Goal: Task Accomplishment & Management: Use online tool/utility

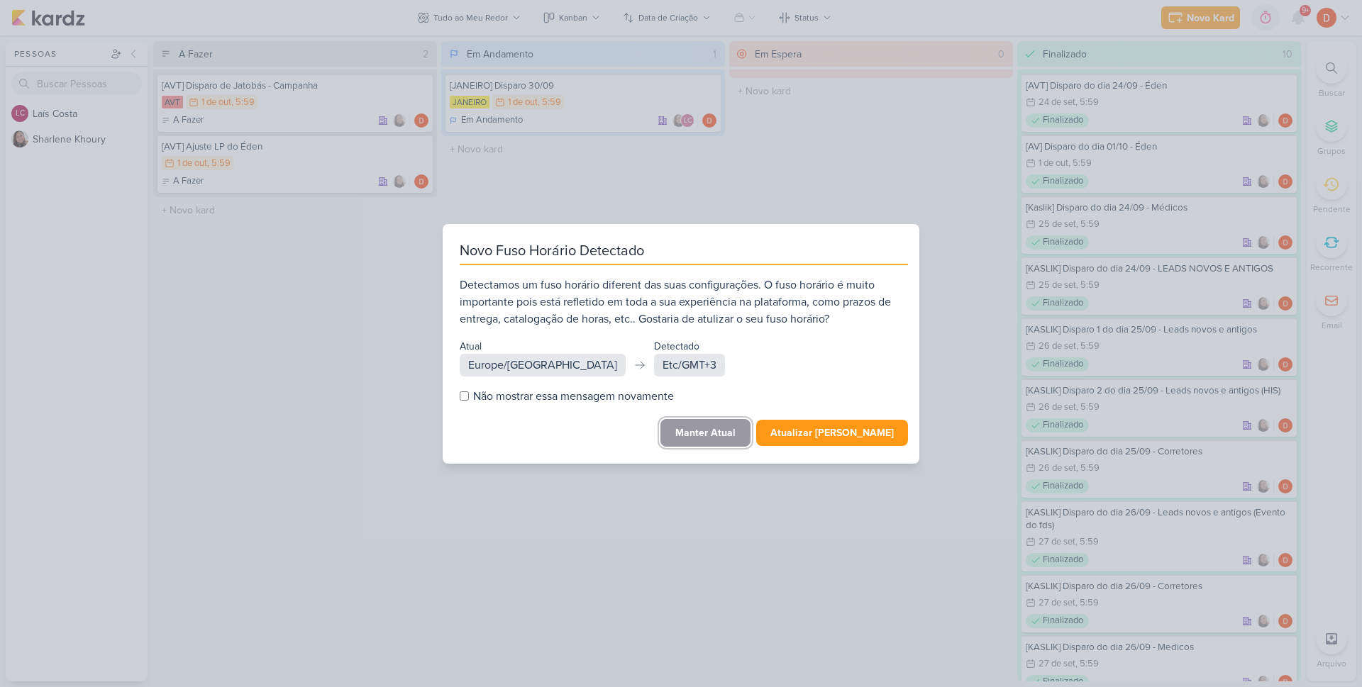
click at [714, 433] on button "Manter Atual" at bounding box center [705, 433] width 90 height 28
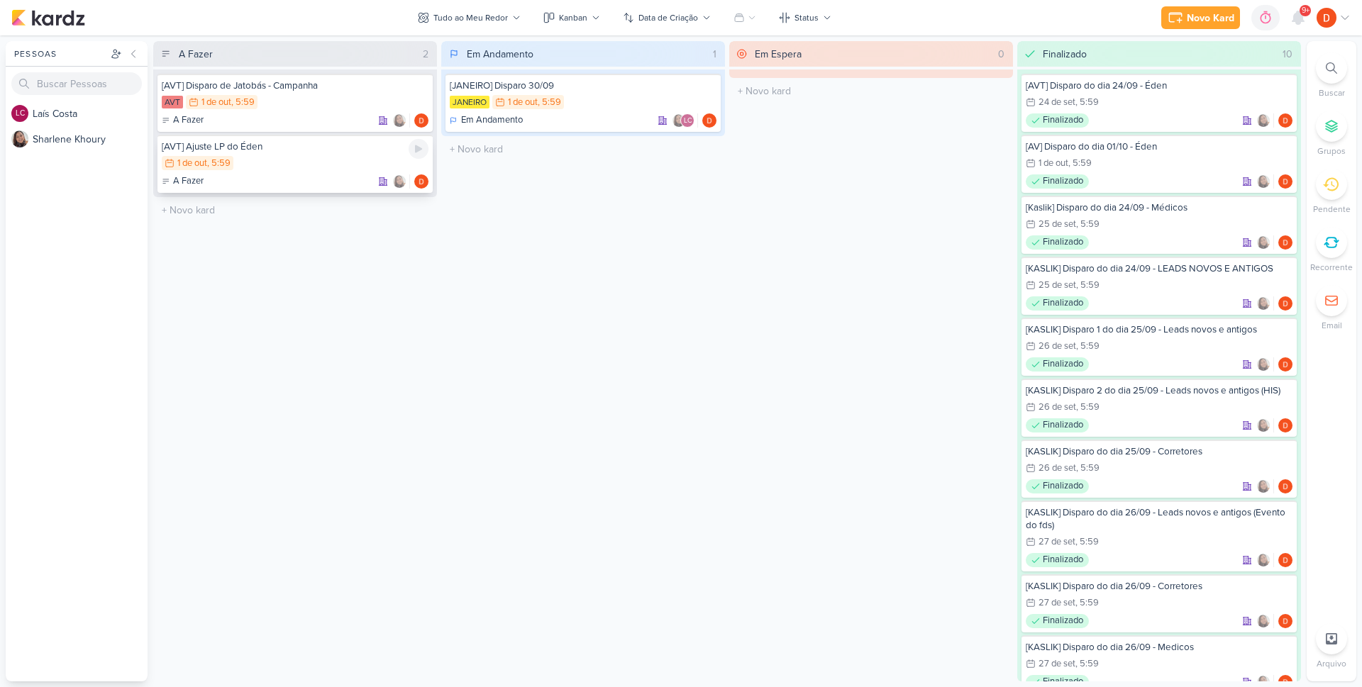
click at [287, 162] on div "1/10 [DATE] 5:59" at bounding box center [295, 164] width 267 height 16
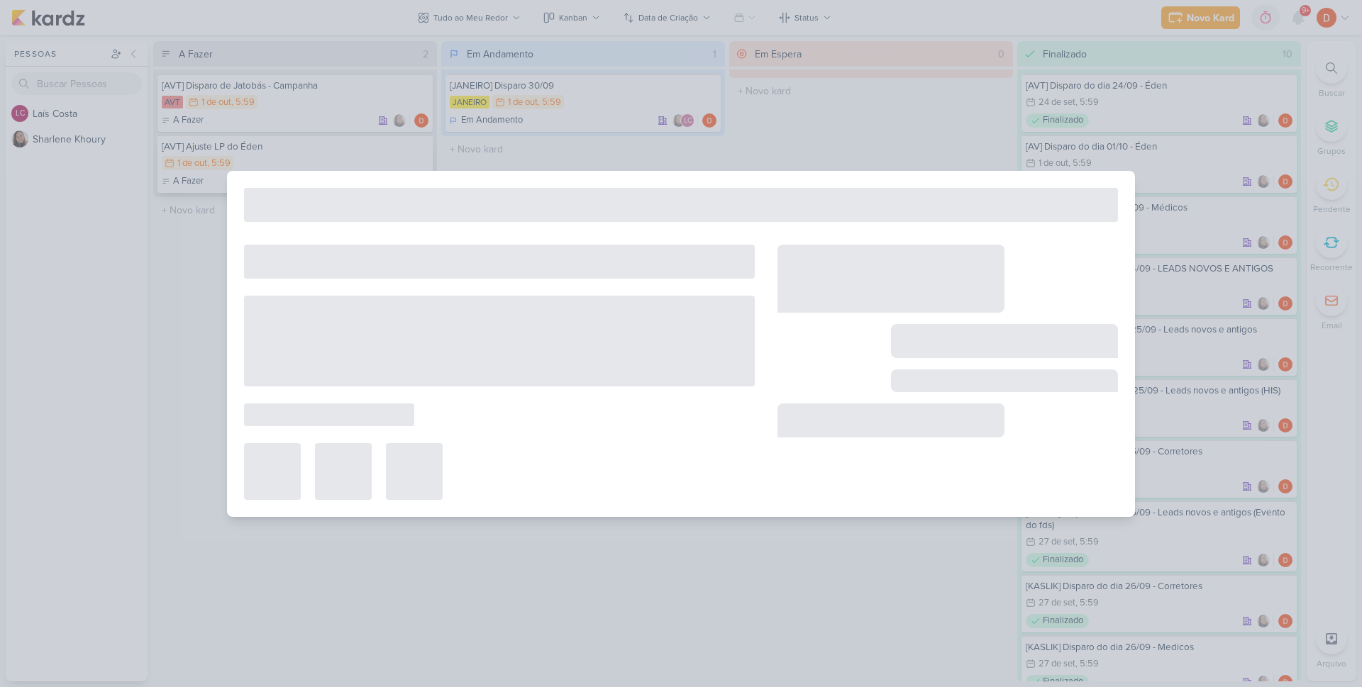
click at [287, 162] on div at bounding box center [681, 343] width 1362 height 687
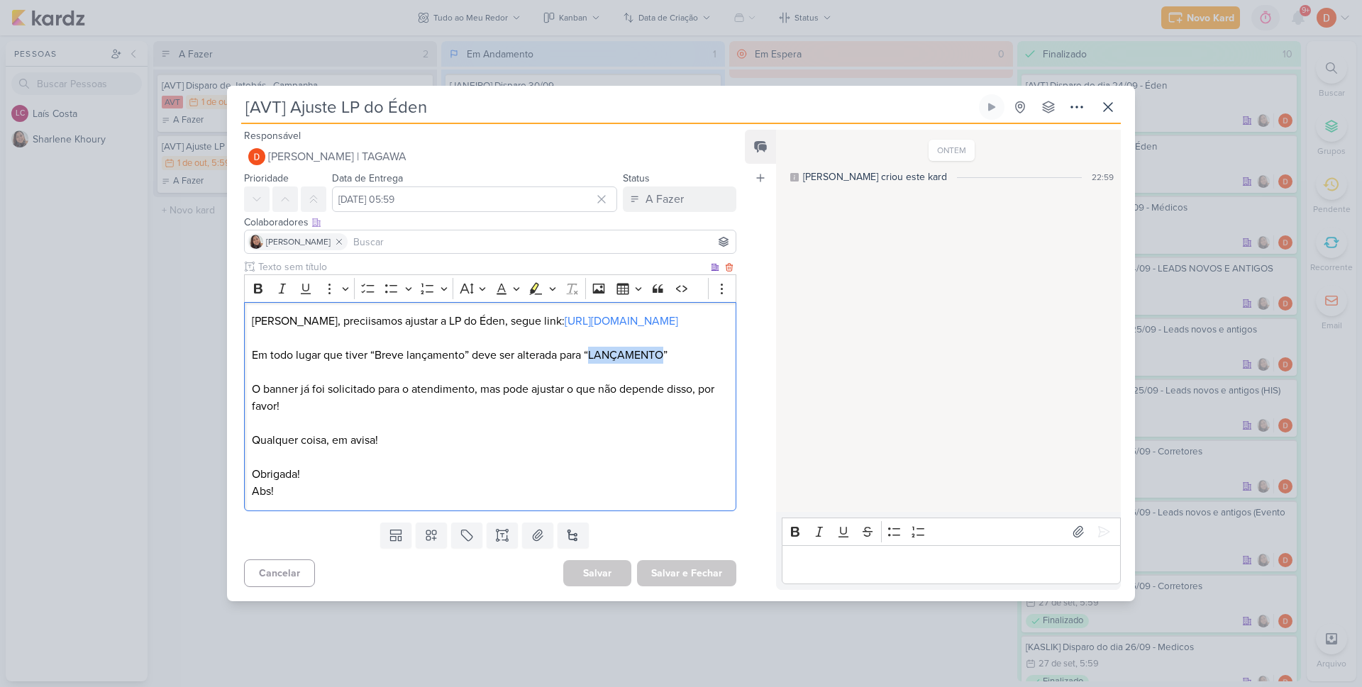
drag, startPoint x: 592, startPoint y: 353, endPoint x: 666, endPoint y: 356, distance: 73.9
click at [666, 356] on p "Em todo lugar que tiver “Breve lançamento” deve ser alterada para “LANÇAMENTO”" at bounding box center [490, 355] width 477 height 17
copy p "LANÇAMENTO"
click at [199, 283] on div "[AVT] Ajuste LP do Éden Criado por [PERSON_NAME]" at bounding box center [681, 343] width 1362 height 687
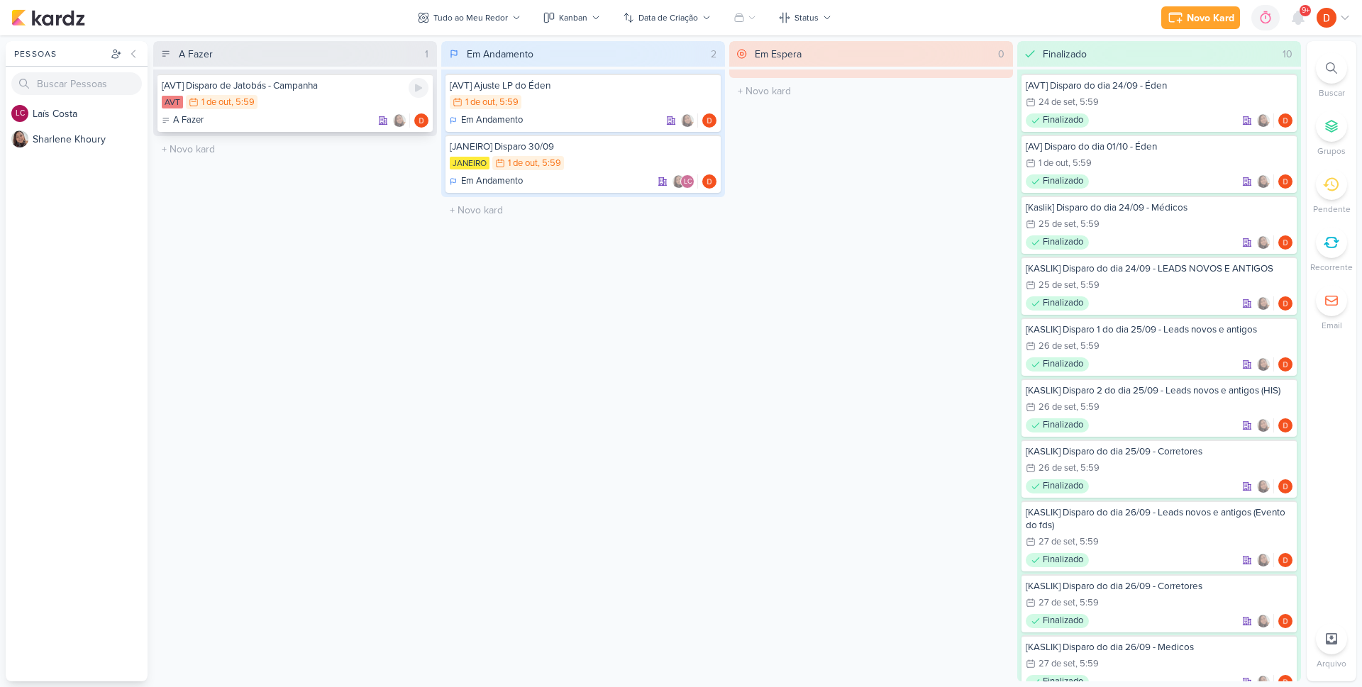
click at [322, 107] on div "AVT 1/10 [DATE] 5:59" at bounding box center [295, 103] width 267 height 16
click at [0, 0] on div at bounding box center [0, 0] width 0 height 0
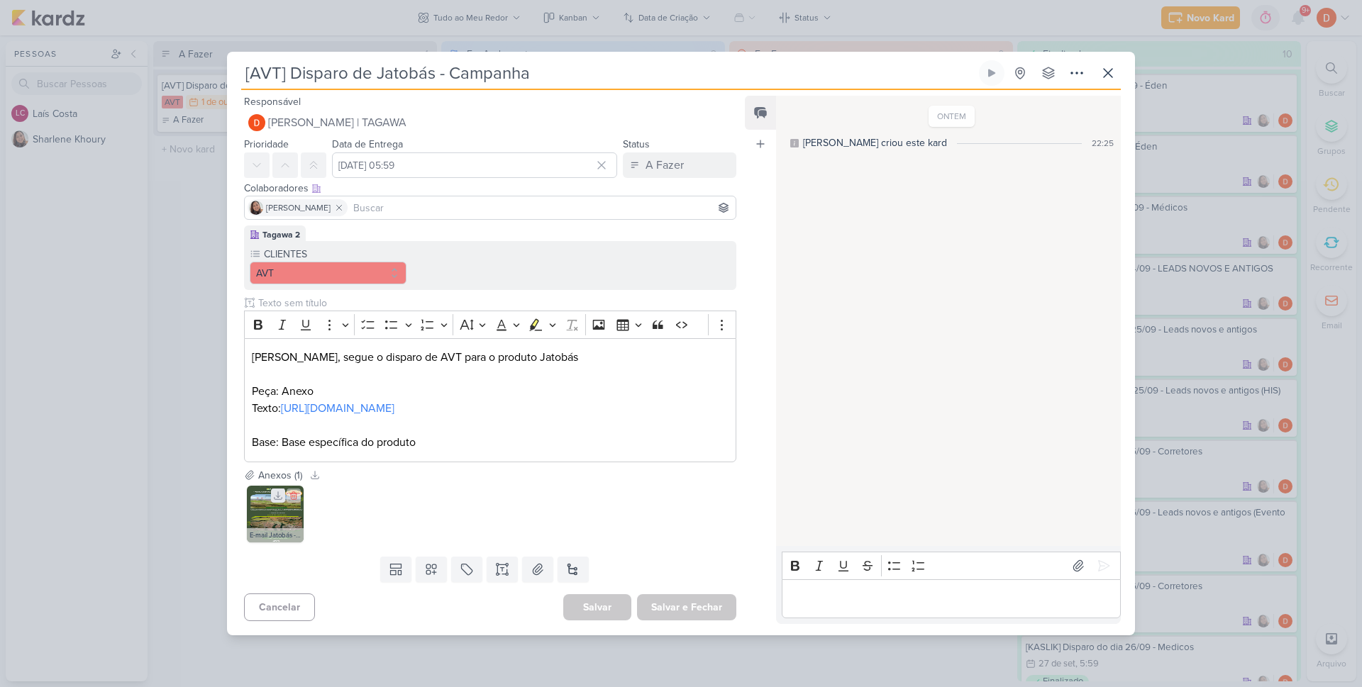
click at [274, 501] on icon at bounding box center [278, 496] width 10 height 10
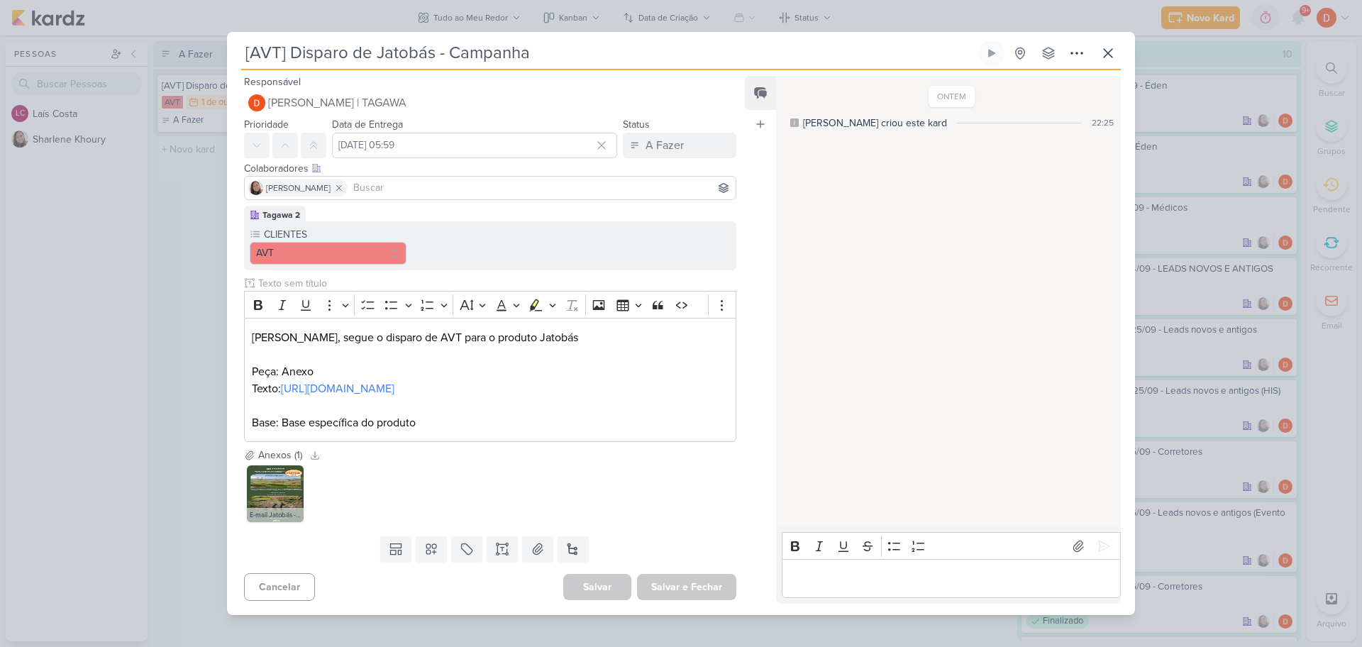
click at [185, 232] on div "[AVT] Disparo de Jatobás - Campanha Criado por [PERSON_NAME]" at bounding box center [681, 323] width 1362 height 647
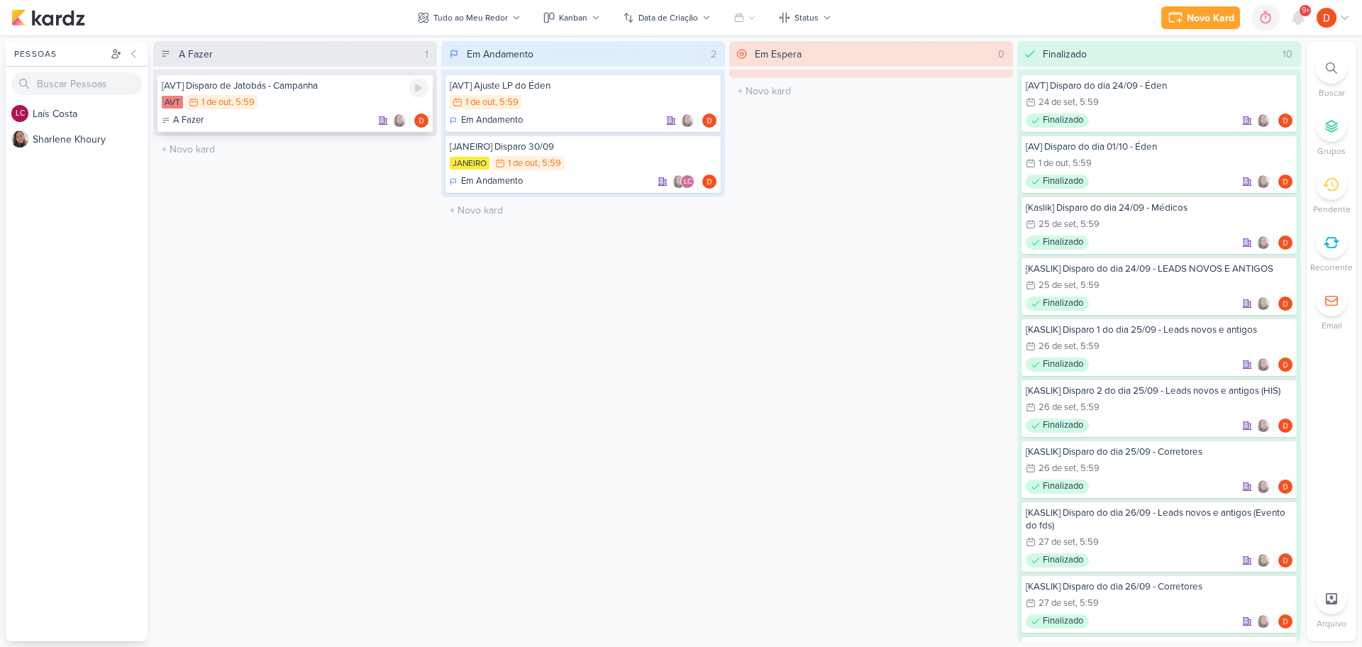
click at [342, 110] on div "AVT 1/10 [DATE] 5:59" at bounding box center [295, 103] width 267 height 16
click at [0, 0] on div at bounding box center [0, 0] width 0 height 0
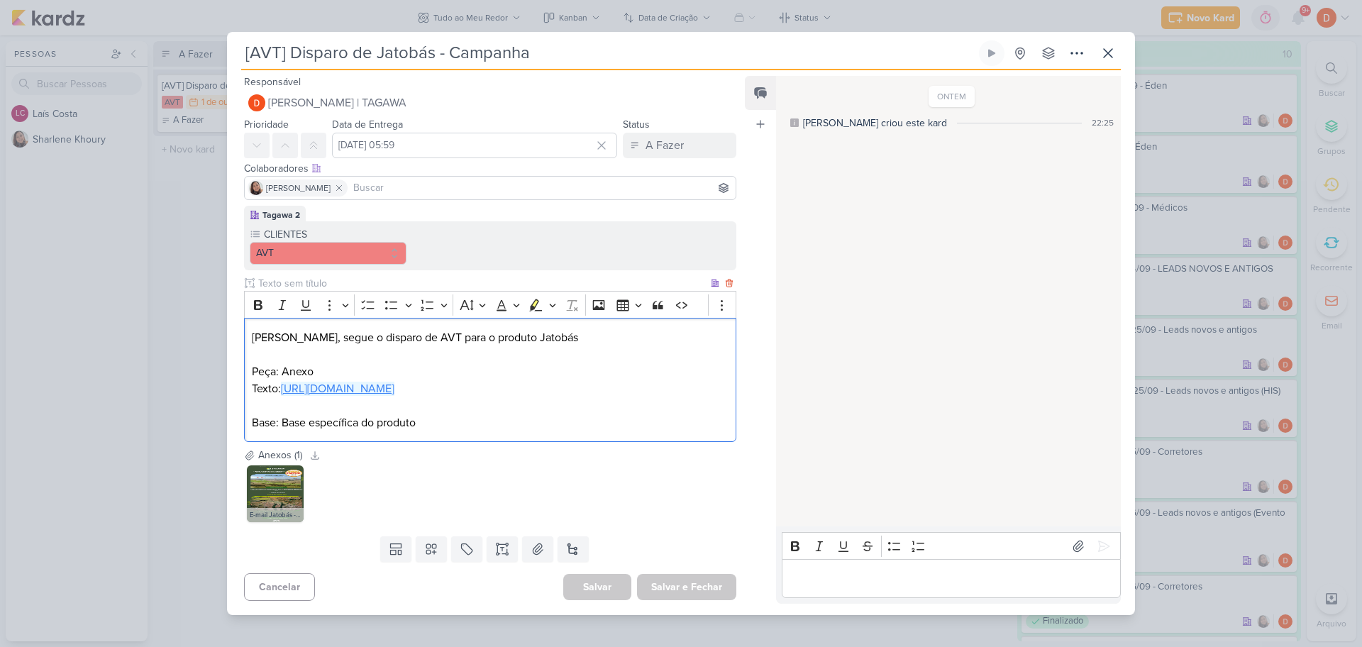
drag, startPoint x: 433, startPoint y: 396, endPoint x: 286, endPoint y: 380, distance: 147.7
click at [286, 380] on p "Texto: [URL][DOMAIN_NAME]" at bounding box center [490, 388] width 477 height 17
copy link "[URL][DOMAIN_NAME]"
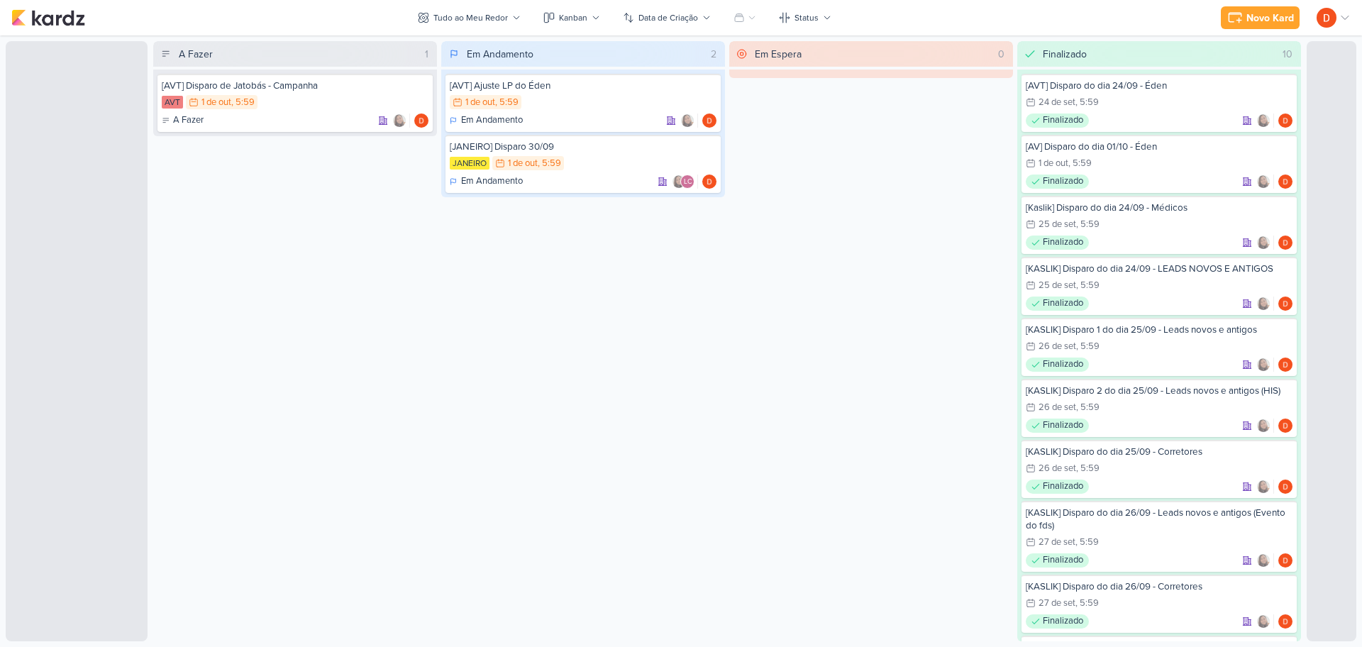
click at [304, 236] on div "A Fazer 1 [AVT] Disparo de Jatobás - Campanha AVT 1/10 [DATE] 5:59 A Fazer" at bounding box center [295, 341] width 284 height 600
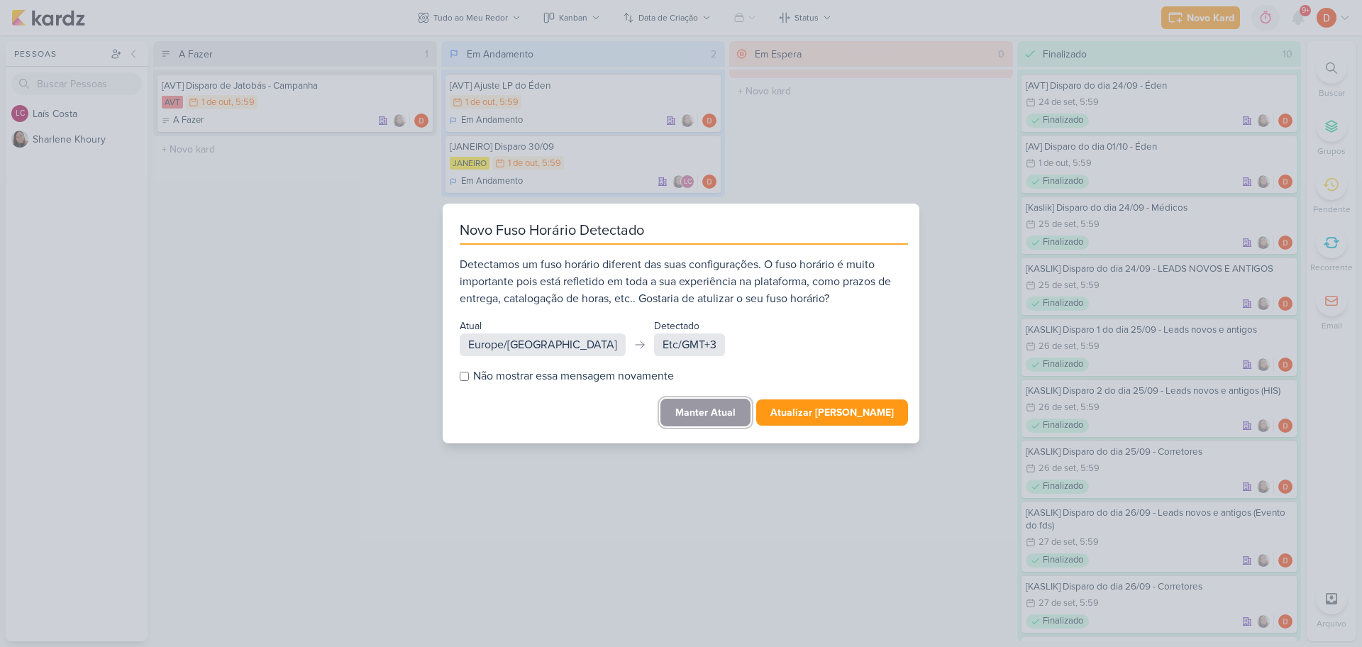
click at [700, 403] on button "Manter Atual" at bounding box center [705, 413] width 90 height 28
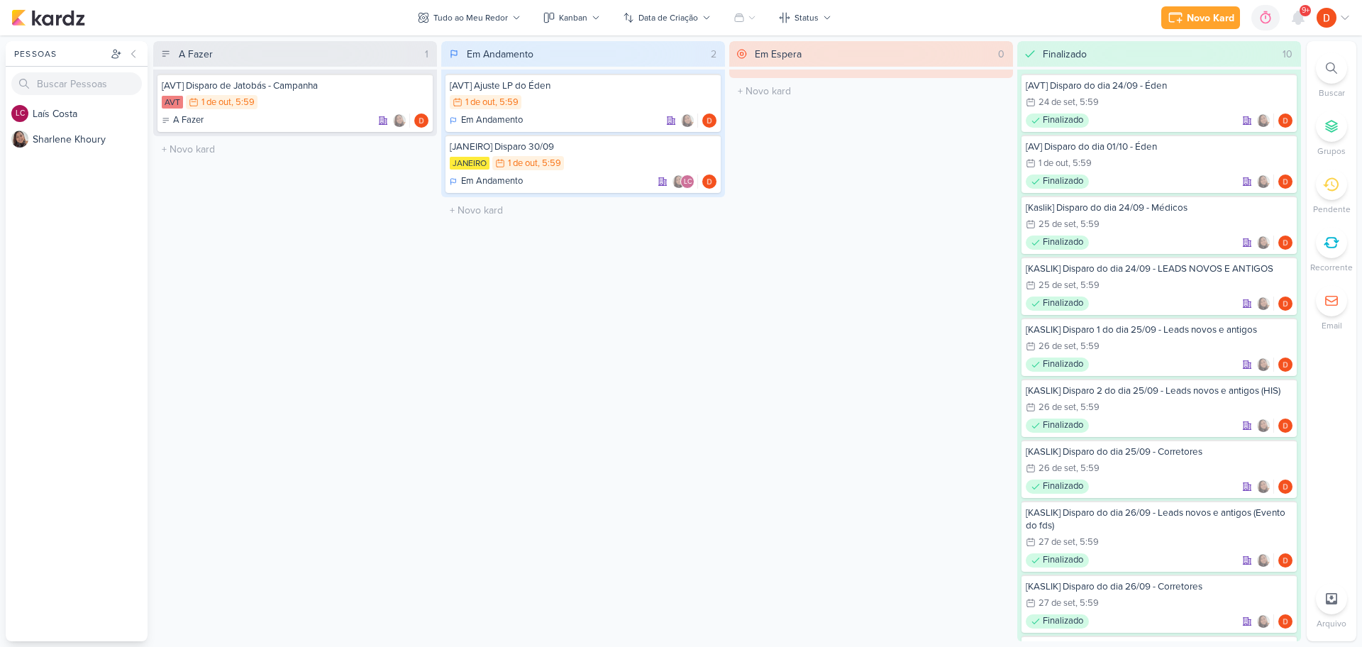
click at [306, 287] on div "A Fazer 1 [AVT] Disparo de Jatobás - Campanha AVT 1/10 [DATE] 5:59 A Fazer" at bounding box center [295, 341] width 284 height 600
